Goal: Information Seeking & Learning: Find specific page/section

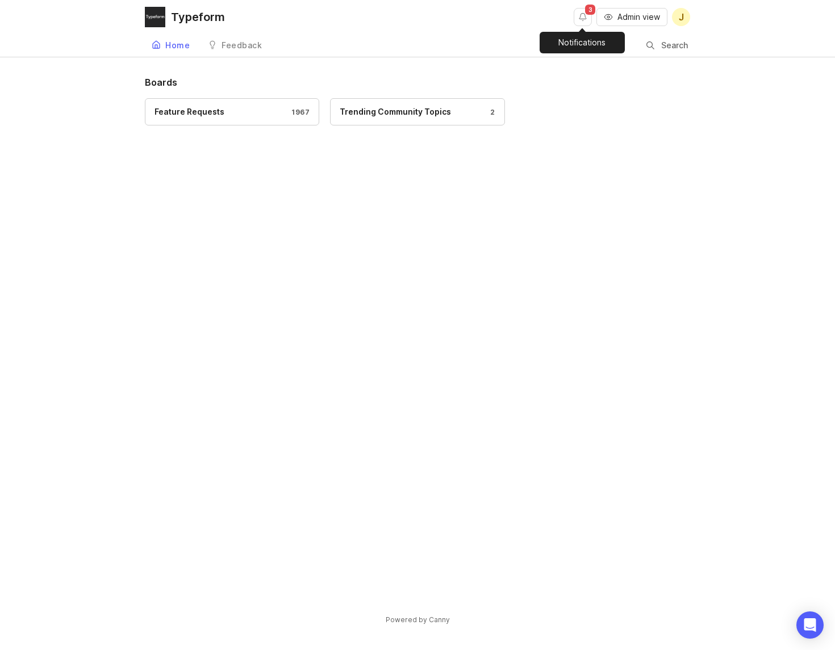
click at [577, 18] on button "Notifications" at bounding box center [582, 17] width 18 height 18
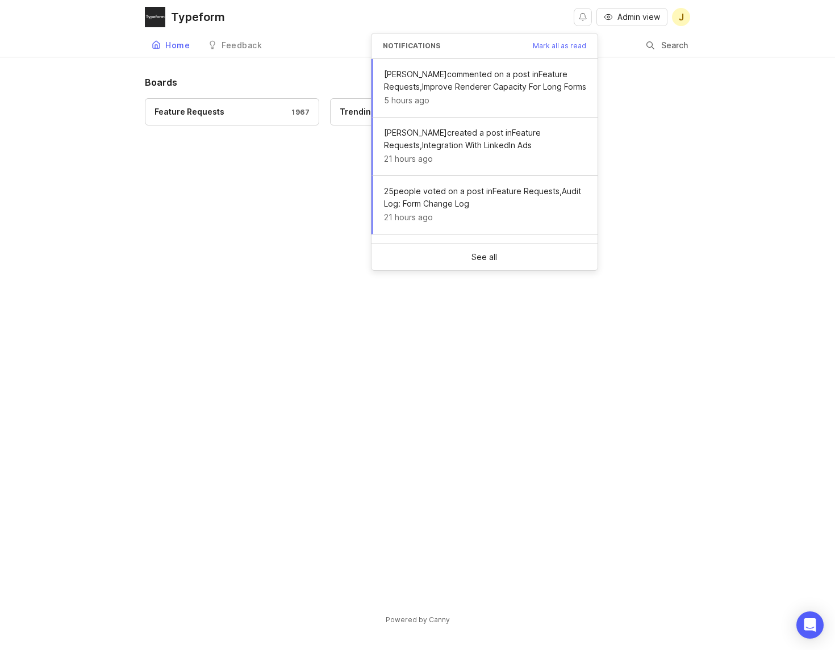
click at [508, 16] on div "Typeform Admin view J" at bounding box center [417, 17] width 545 height 34
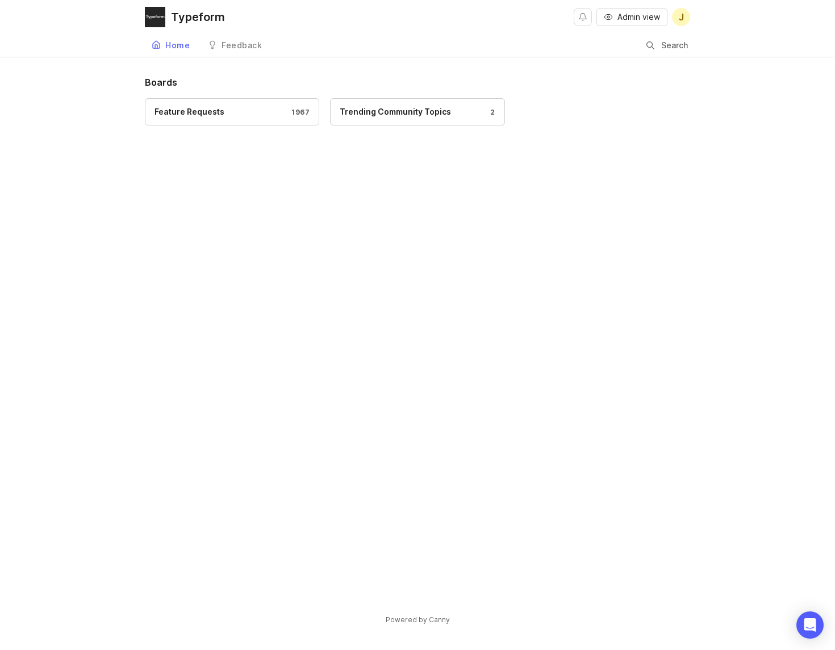
click at [674, 50] on input "Search" at bounding box center [675, 45] width 30 height 12
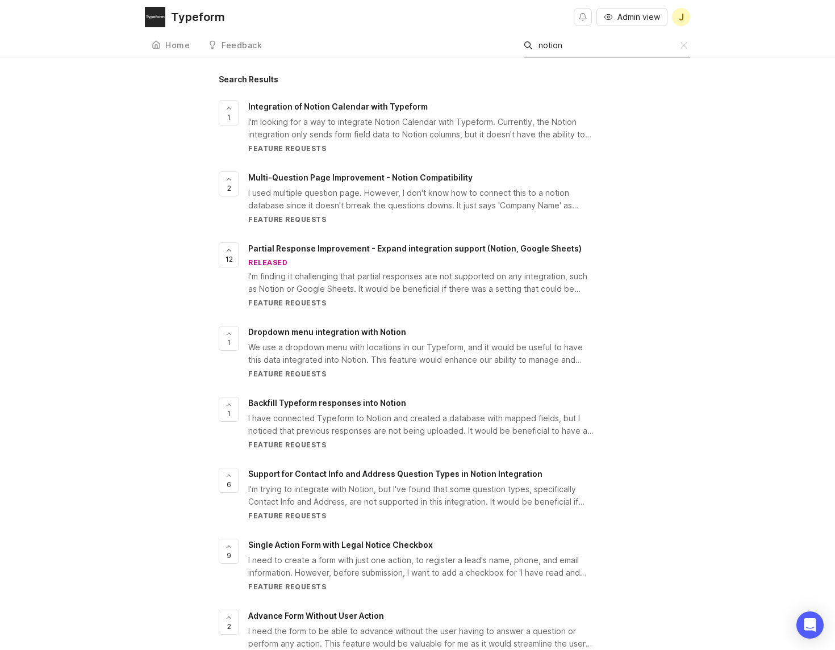
click at [123, 147] on div "Search Results 1 Integration of Notion Calendar with Typeform I'm looking for a…" at bounding box center [417, 467] width 835 height 782
click at [579, 49] on input "notion" at bounding box center [609, 45] width 142 height 12
type input "h"
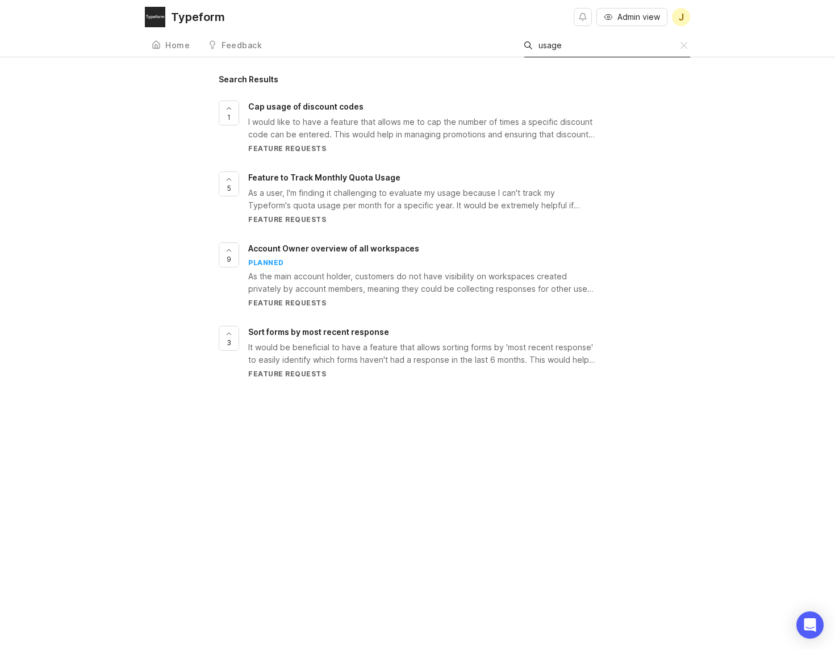
type input "usage"
